Goal: Check status: Check status

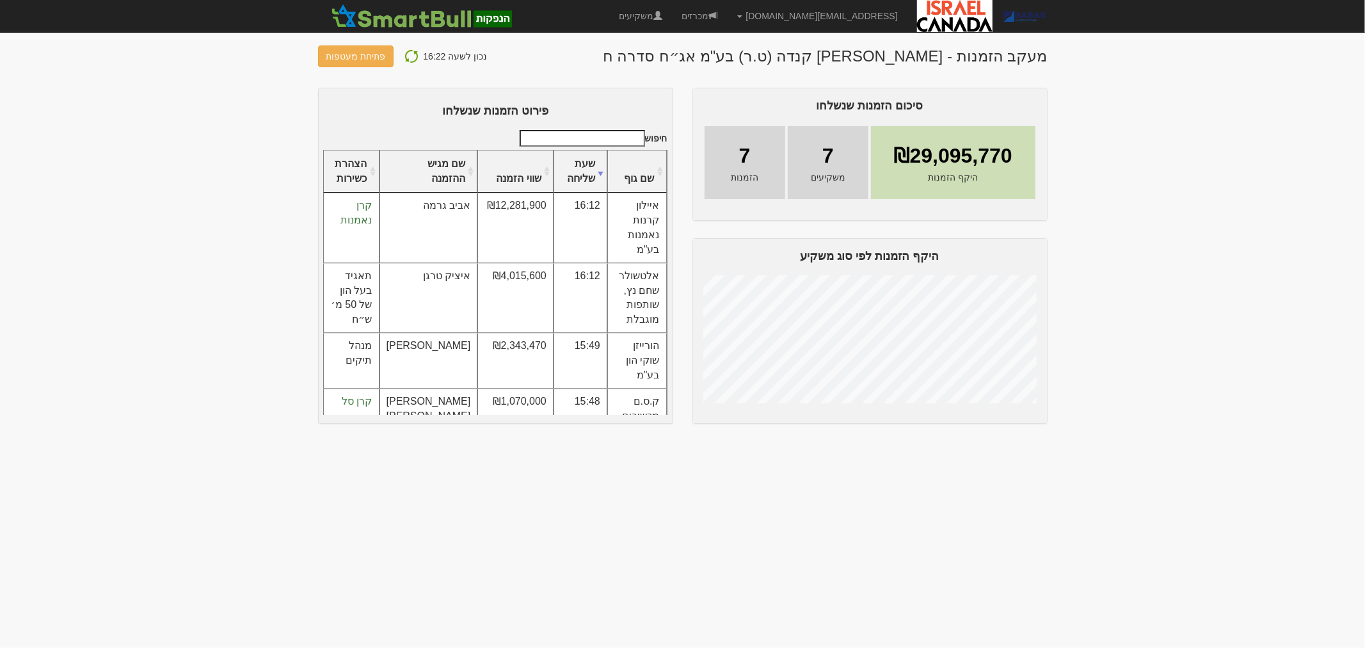
click at [407, 55] on img at bounding box center [411, 56] width 15 height 15
click at [400, 56] on button at bounding box center [411, 56] width 23 height 17
click at [408, 56] on img at bounding box center [411, 56] width 15 height 15
click at [923, 18] on link at bounding box center [916, 16] width 19 height 32
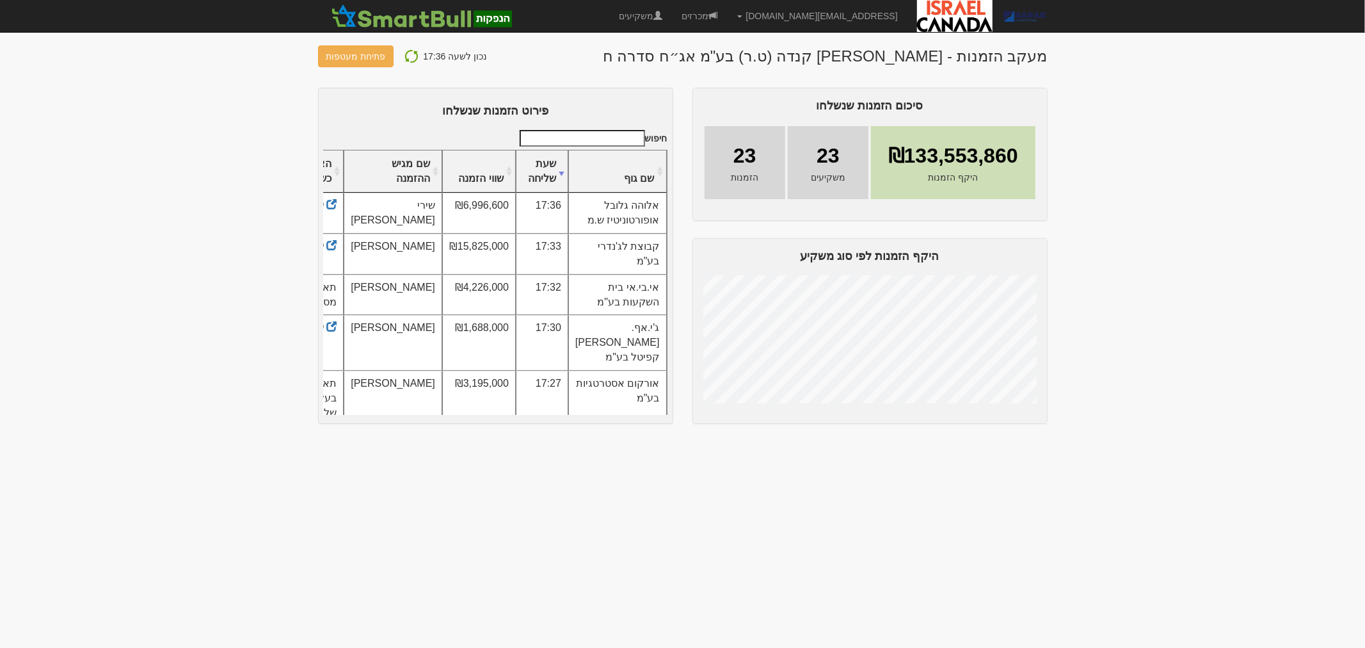
click at [404, 56] on img at bounding box center [411, 56] width 15 height 15
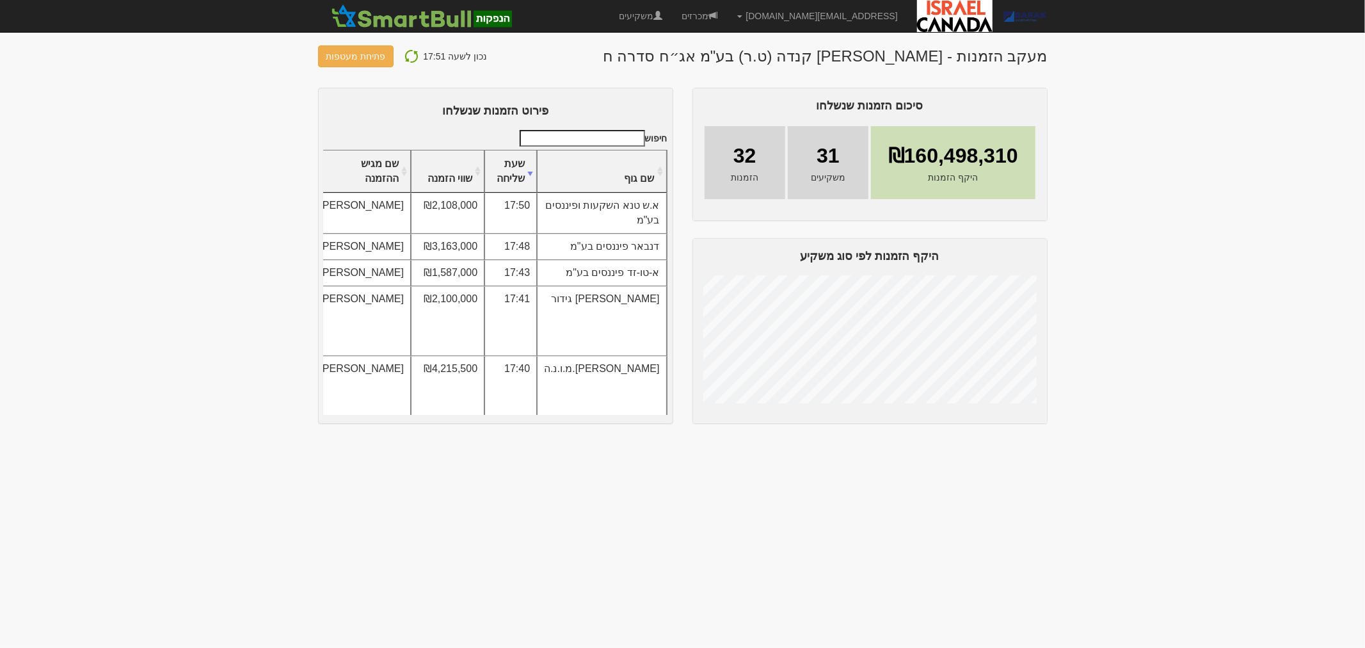
click at [407, 56] on img at bounding box center [411, 56] width 15 height 15
click at [411, 56] on img at bounding box center [411, 56] width 15 height 15
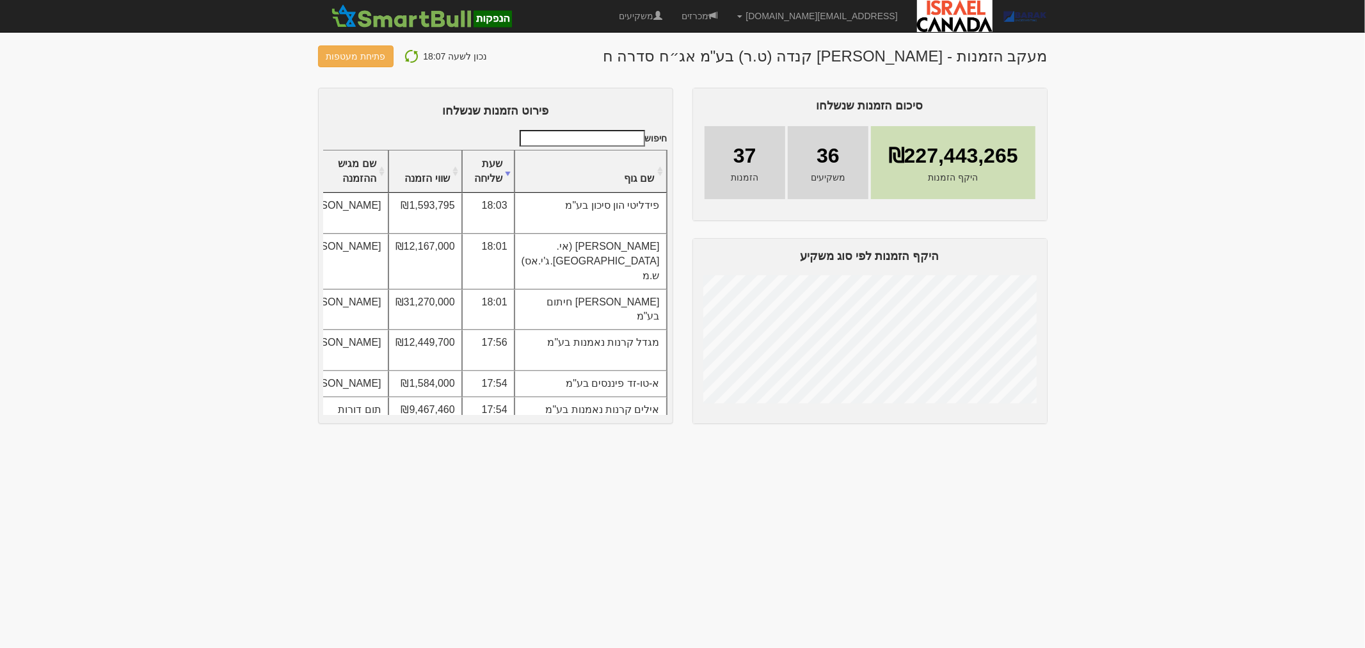
click at [589, 133] on input "חיפוש" at bounding box center [582, 138] width 125 height 17
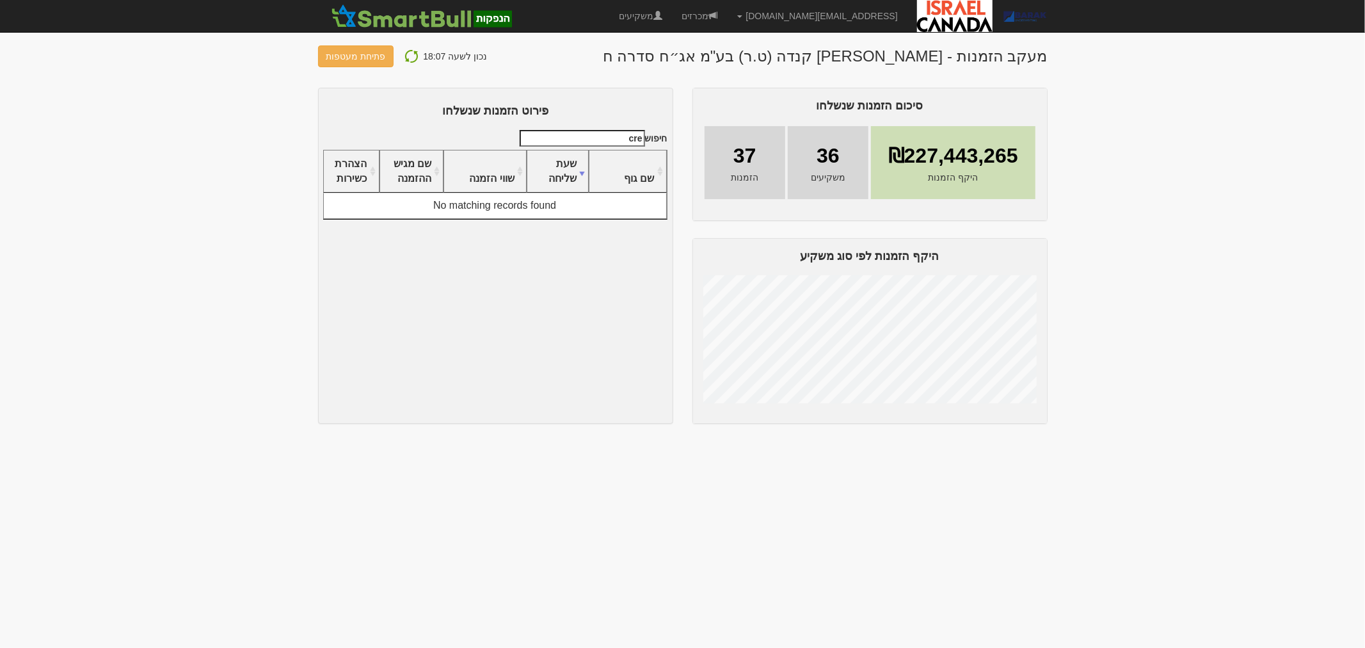
click at [589, 133] on input "cre" at bounding box center [582, 138] width 125 height 17
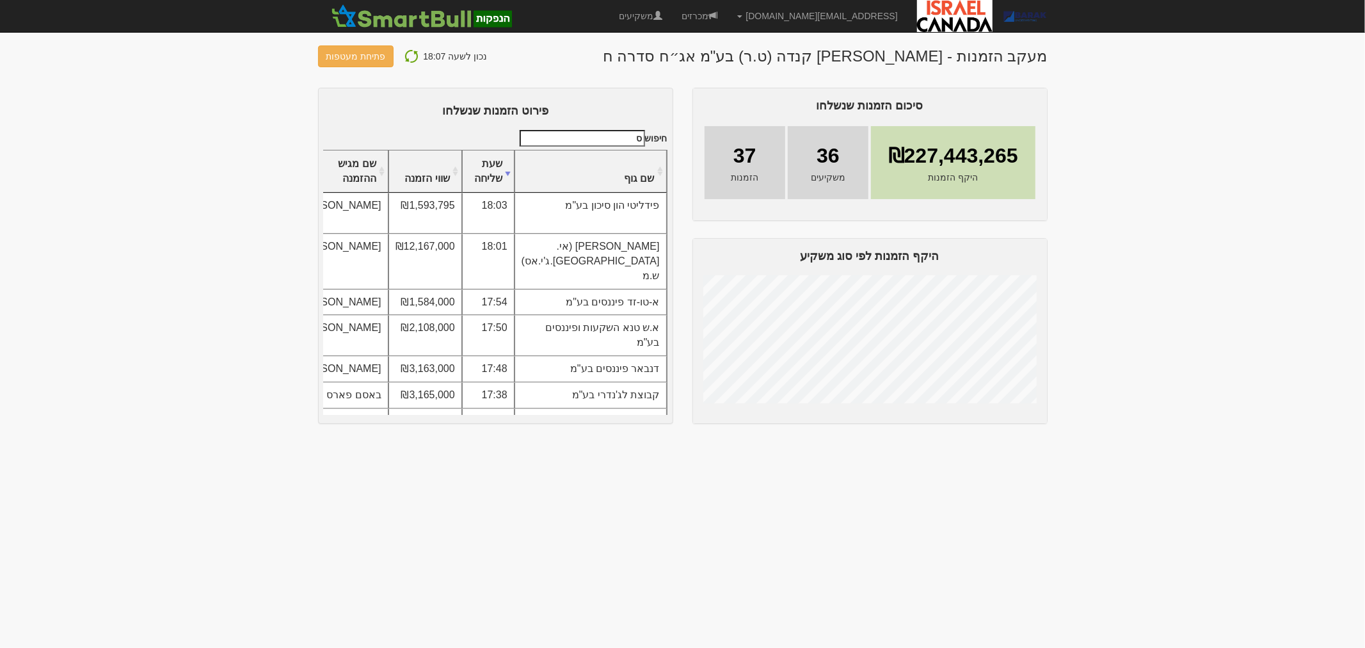
click at [589, 138] on input "ס" at bounding box center [582, 138] width 125 height 17
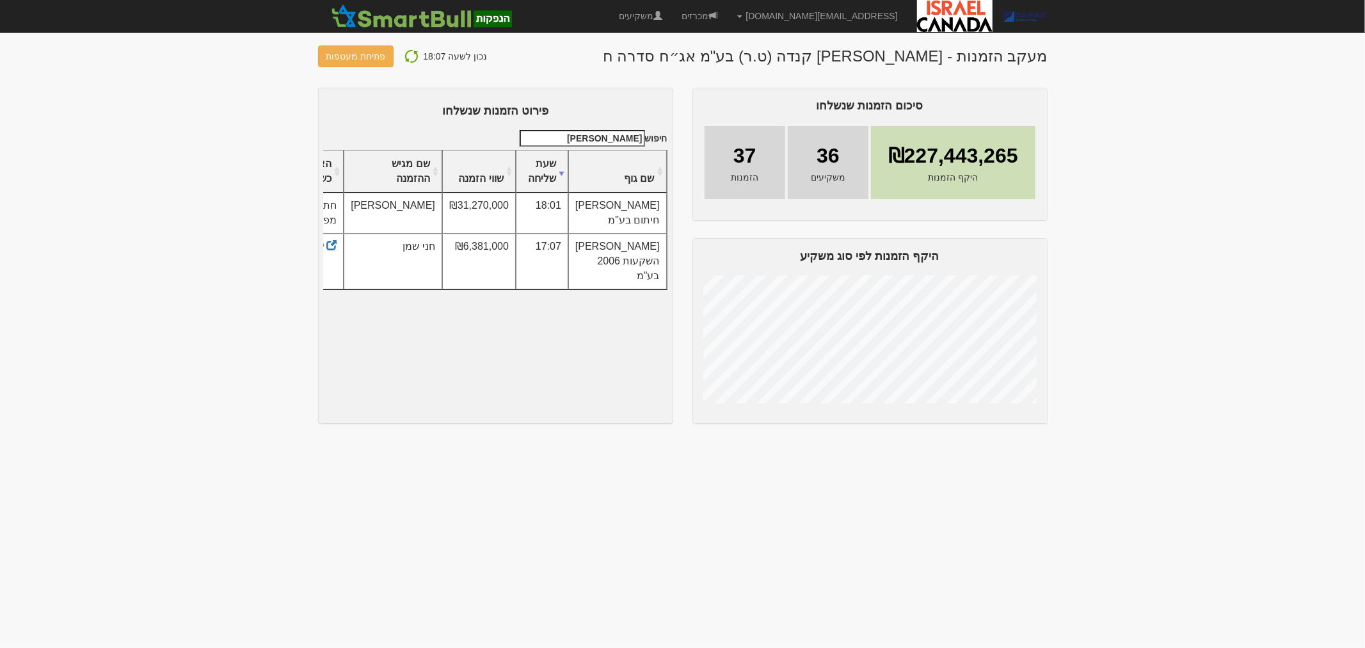
type input "ברק"
click at [394, 52] on div "נכון לשעה 18:07 פתיחת מעטפות" at bounding box center [403, 56] width 170 height 22
click at [404, 52] on img at bounding box center [411, 56] width 15 height 15
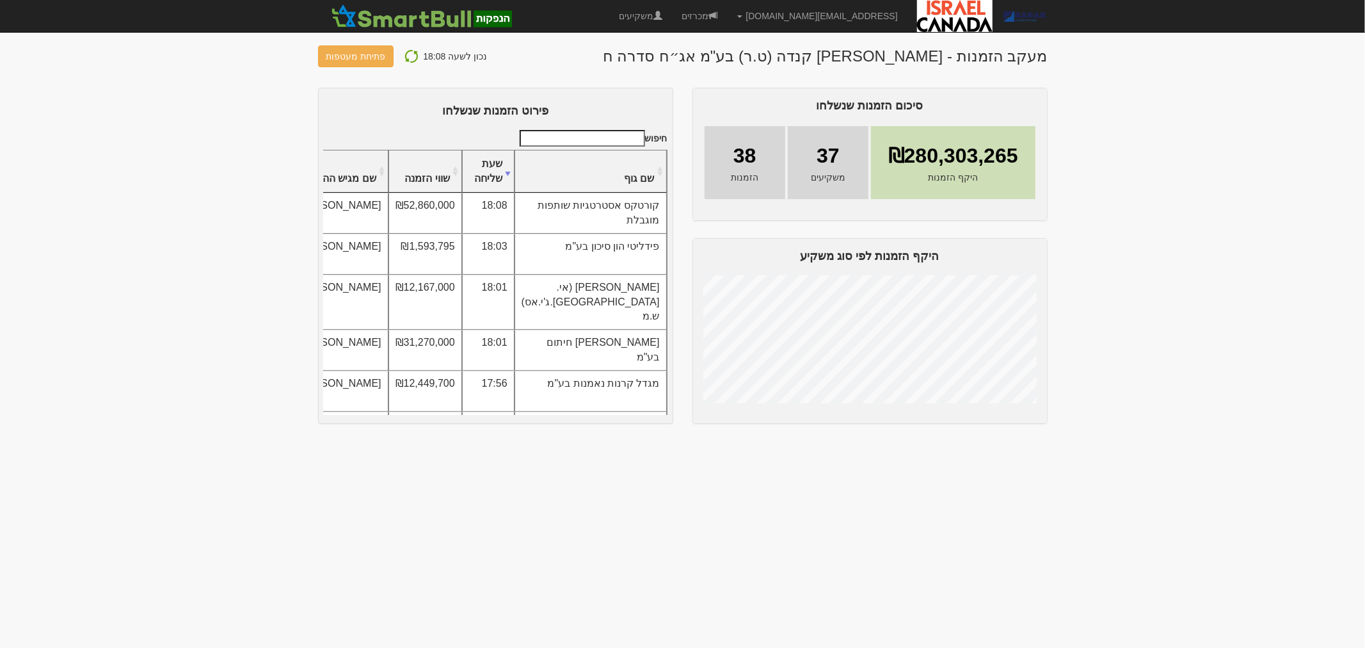
click at [417, 50] on button at bounding box center [411, 56] width 23 height 17
click at [414, 52] on img at bounding box center [411, 56] width 15 height 15
click at [406, 56] on img at bounding box center [411, 56] width 15 height 15
